Goal: Task Accomplishment & Management: Use online tool/utility

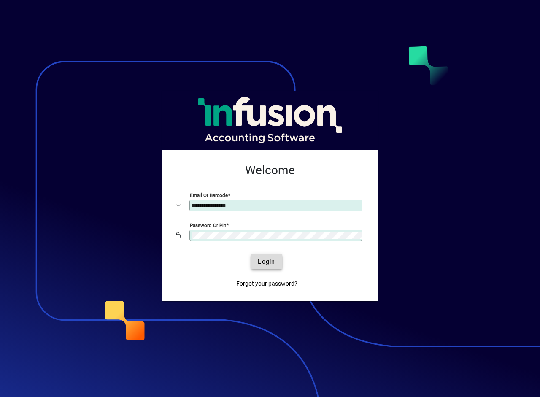
click at [267, 255] on span "submit" at bounding box center [266, 262] width 31 height 20
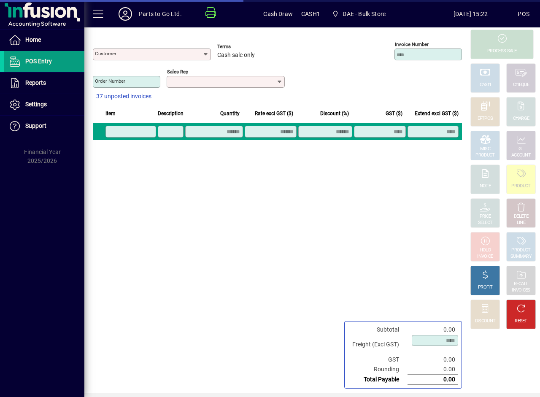
type input "**********"
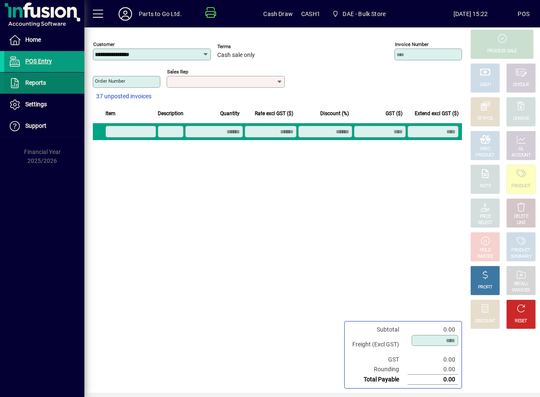
click at [54, 88] on span at bounding box center [44, 83] width 80 height 20
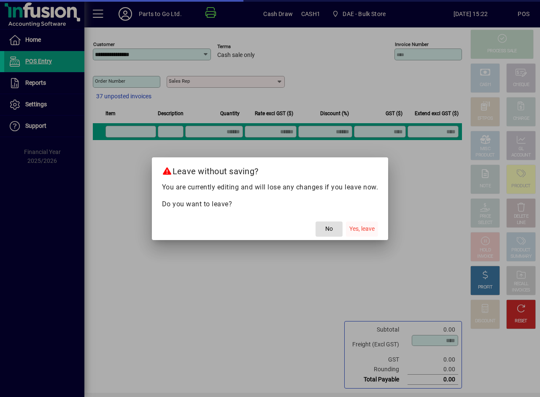
click at [373, 234] on span "button" at bounding box center [362, 229] width 32 height 20
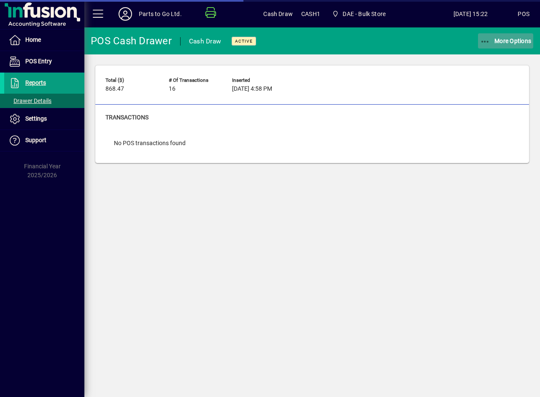
click at [505, 42] on span "More Options" at bounding box center [506, 41] width 52 height 7
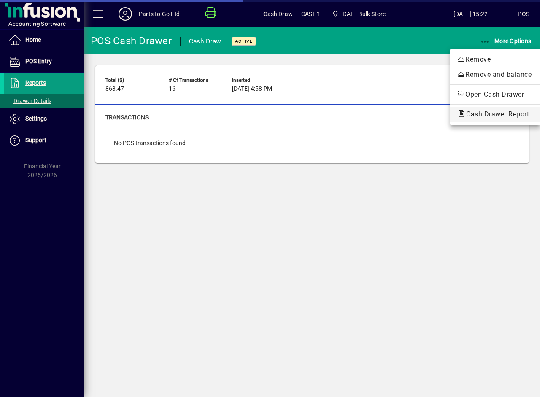
click at [474, 114] on span "Cash Drawer Report" at bounding box center [495, 114] width 76 height 8
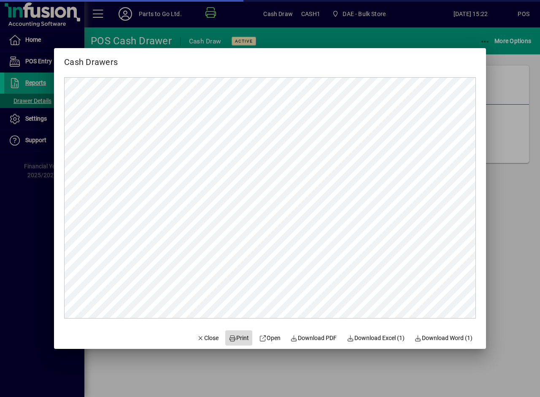
click at [240, 337] on span "Print" at bounding box center [239, 338] width 20 height 9
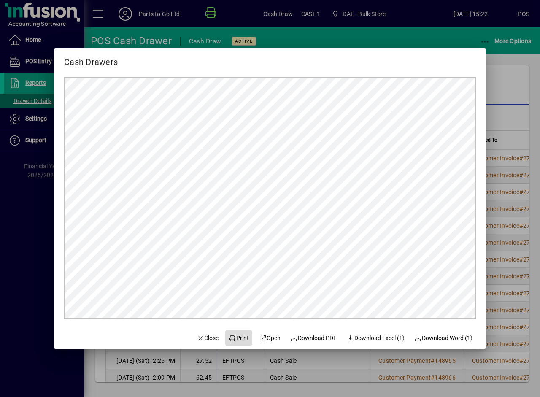
click at [231, 339] on span "Print" at bounding box center [239, 338] width 20 height 9
click at [495, 92] on div at bounding box center [270, 198] width 540 height 397
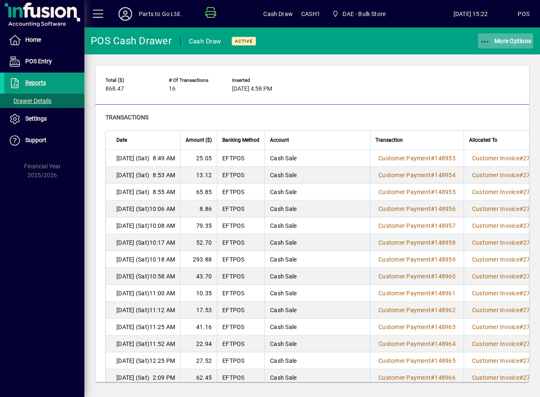
click at [496, 38] on span "More Options" at bounding box center [506, 41] width 52 height 7
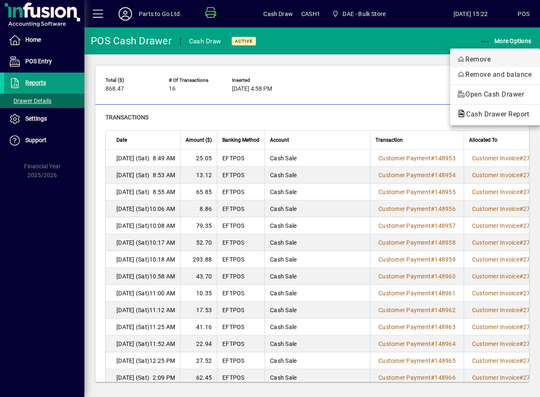
click at [483, 59] on span "Remove" at bounding box center [495, 59] width 76 height 10
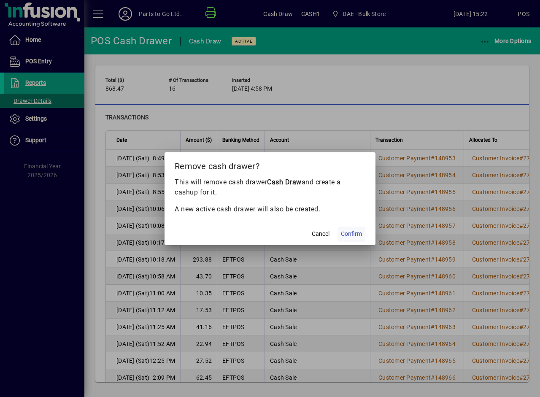
click at [346, 232] on span "Confirm" at bounding box center [351, 234] width 21 height 9
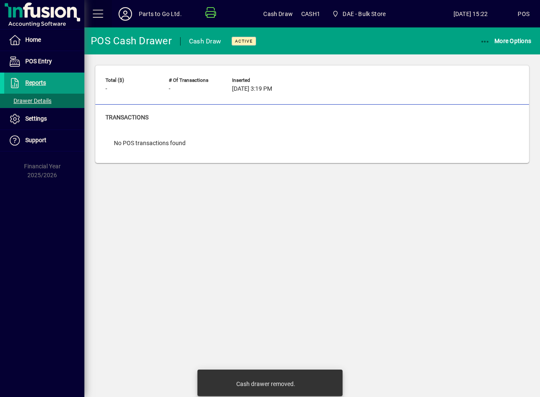
click at [96, 12] on span at bounding box center [98, 14] width 20 height 20
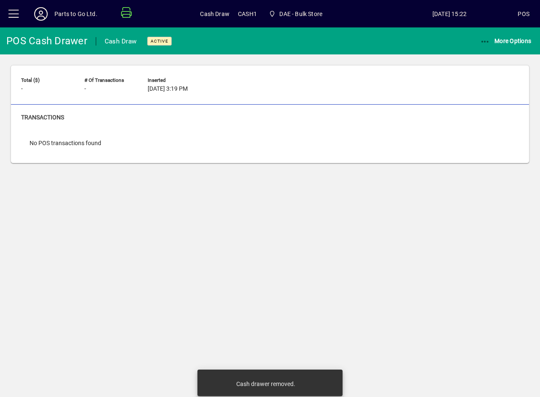
click at [71, 14] on div "Parts to Go Ltd." at bounding box center [75, 14] width 43 height 14
click at [44, 16] on icon at bounding box center [41, 14] width 17 height 14
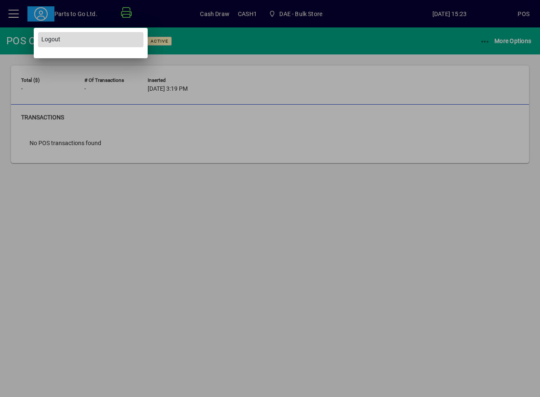
click at [52, 35] on span at bounding box center [91, 40] width 106 height 20
